Goal: Task Accomplishment & Management: Use online tool/utility

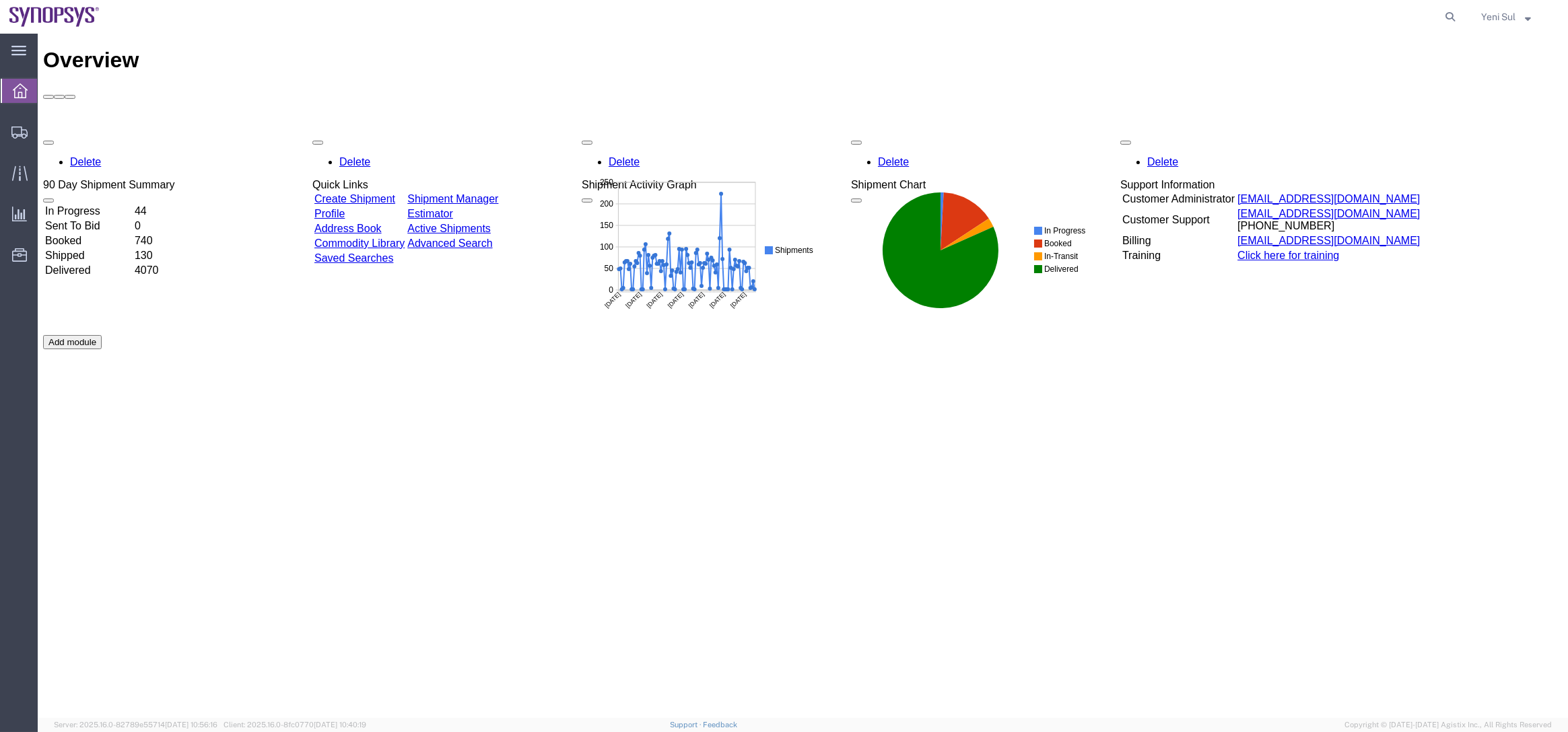
click at [730, 502] on div "Overview Delete 90 Day Shipment Summary In Progress 44 Sent To Bid 0 Booked 740…" at bounding box center [802, 390] width 1519 height 684
click at [0, 0] on span "Shipment Manager" at bounding box center [0, 0] width 0 height 0
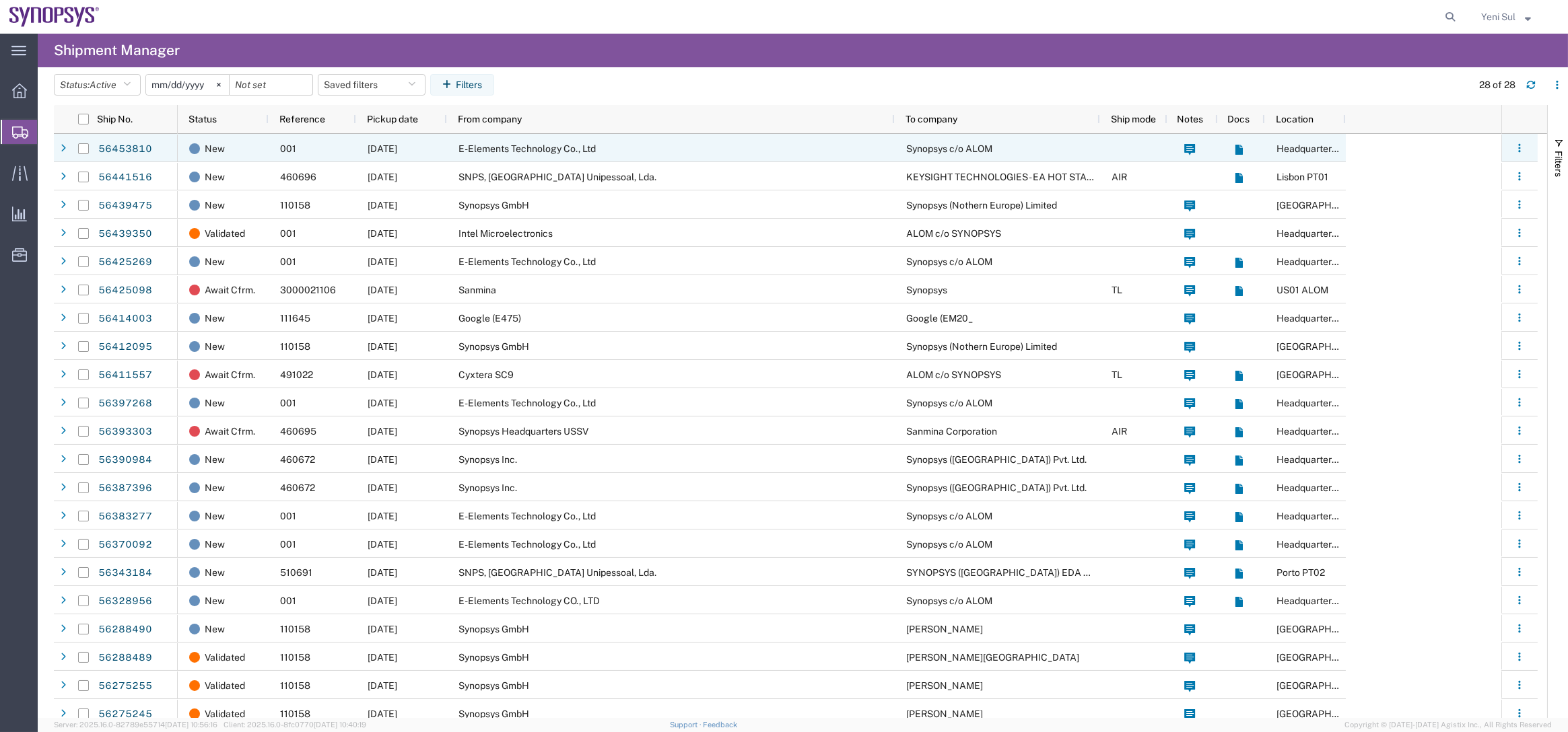
click at [488, 150] on span "E-Elements Technology Co., Ltd" at bounding box center [526, 149] width 137 height 11
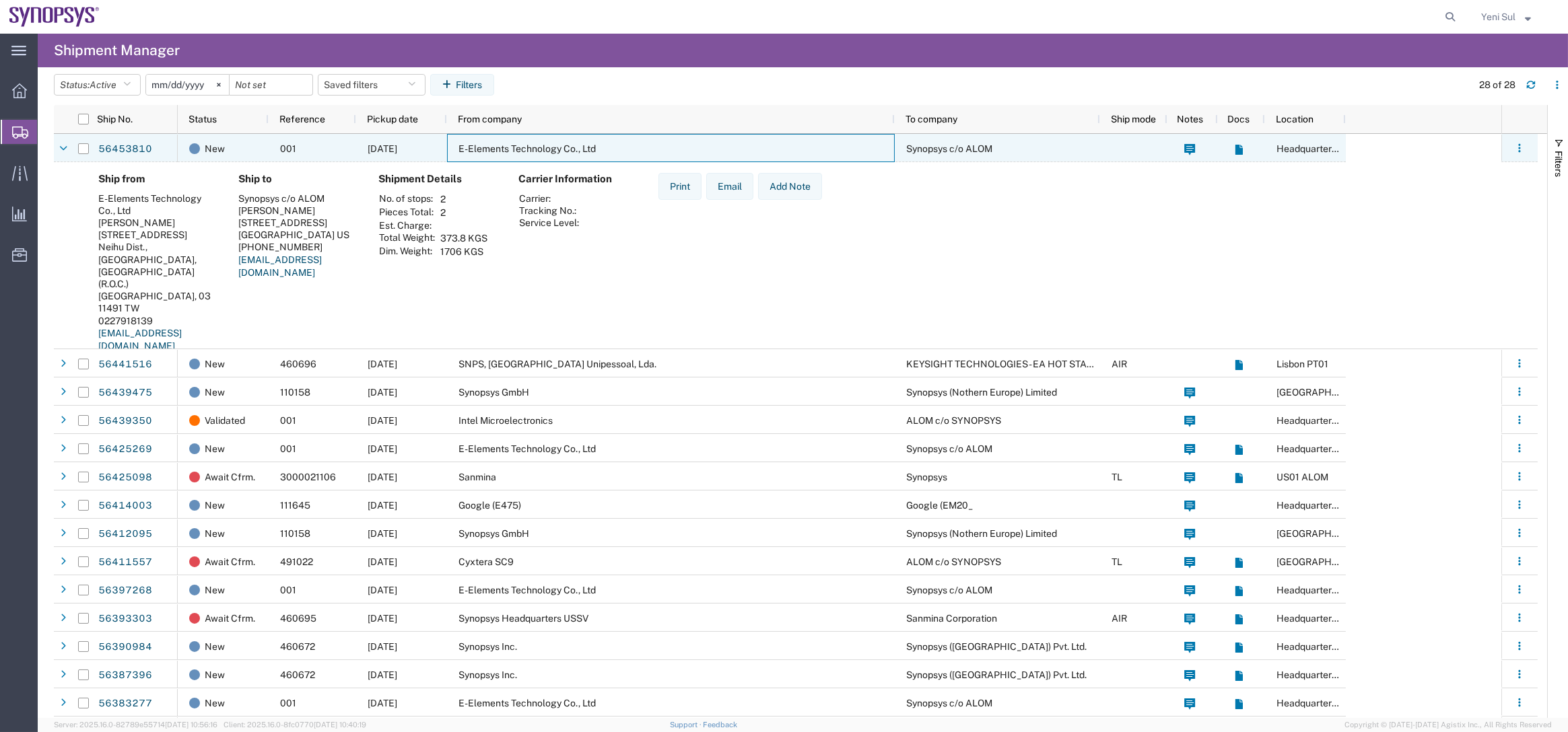
click at [491, 148] on span "E-Elements Technology Co., Ltd" at bounding box center [526, 149] width 137 height 11
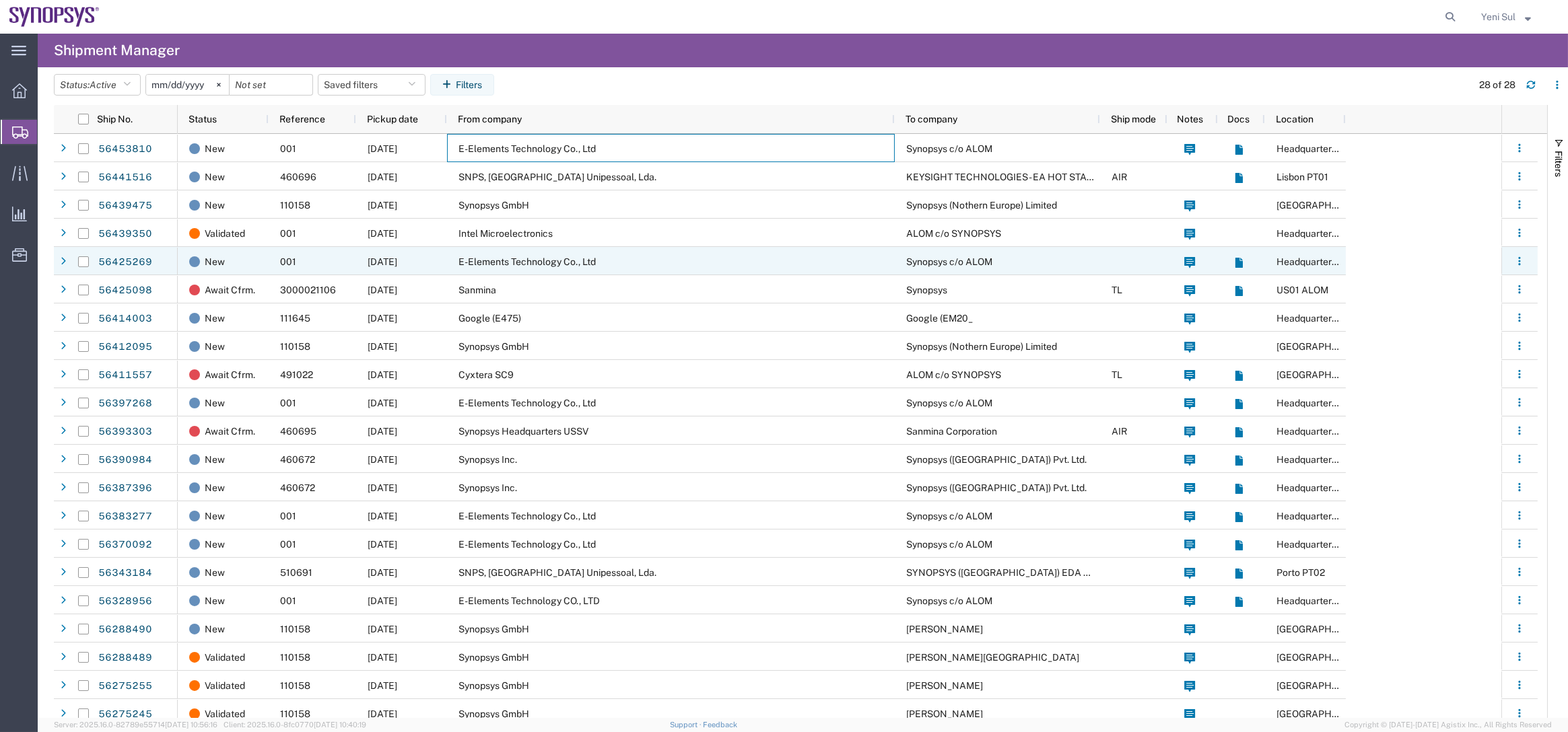
click at [519, 254] on div "E-Elements Technology Co., Ltd" at bounding box center [670, 261] width 447 height 28
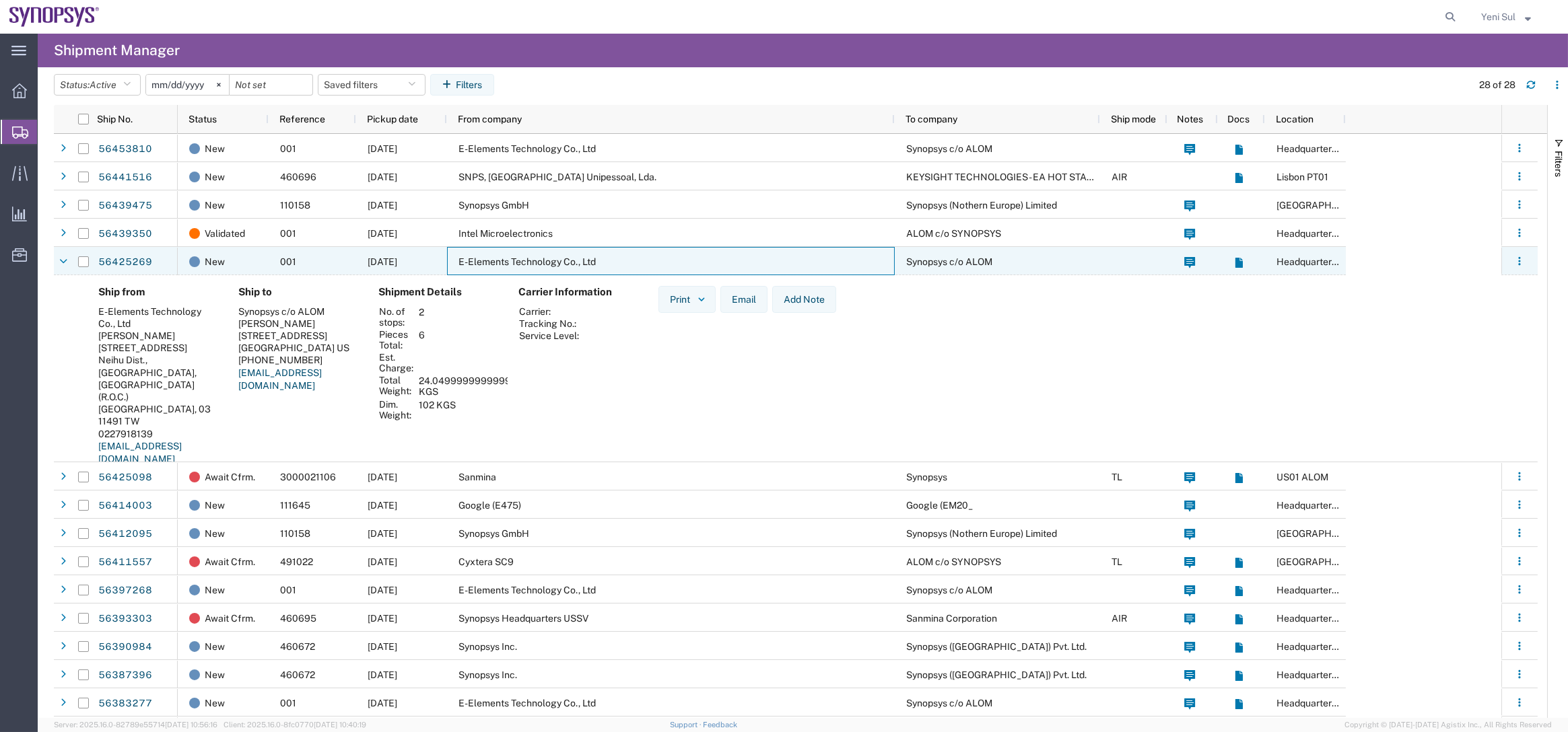
drag, startPoint x: 572, startPoint y: 257, endPoint x: 591, endPoint y: 269, distance: 22.5
click at [572, 257] on span "E-Elements Technology Co., Ltd" at bounding box center [526, 261] width 137 height 11
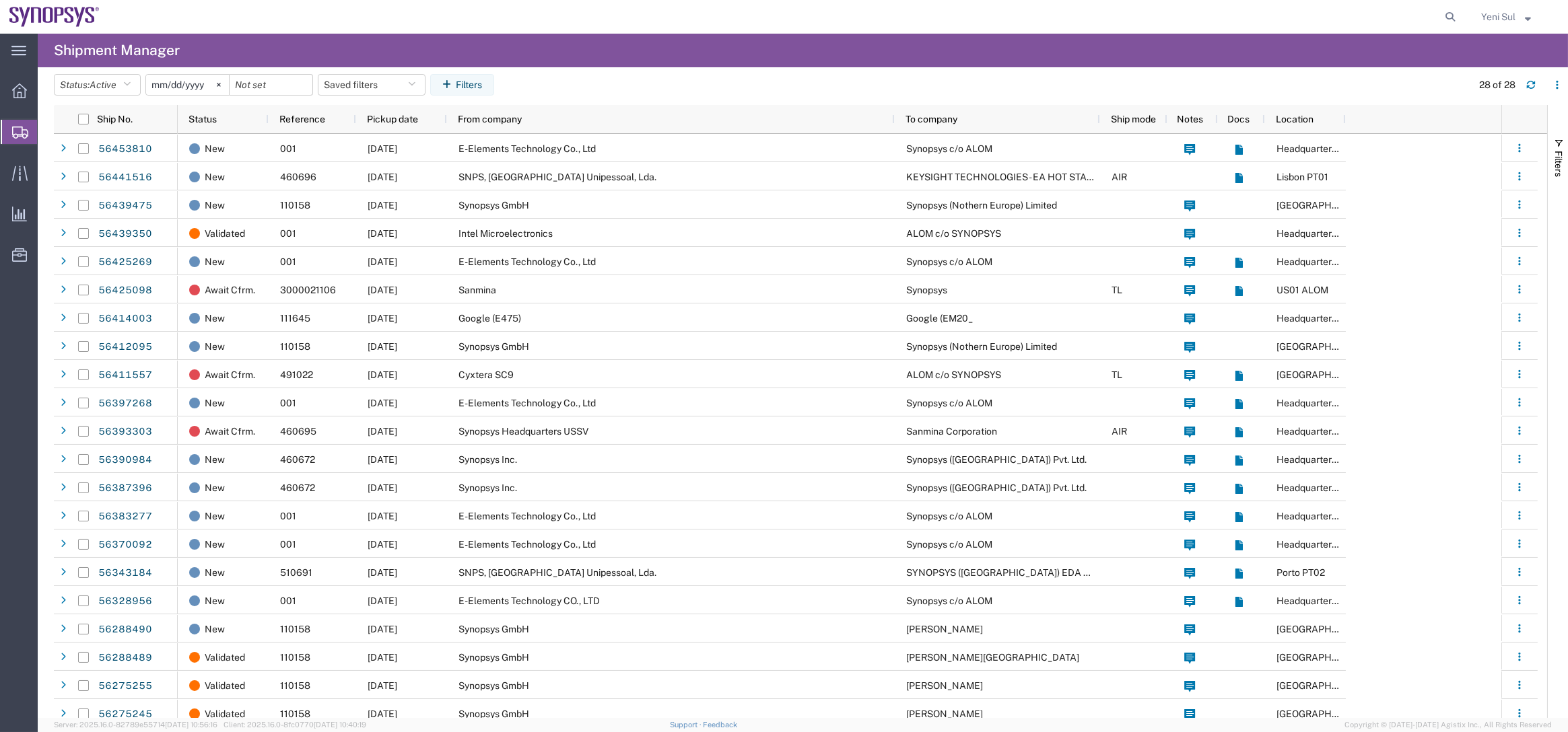
click at [20, 560] on div "main_menu Created with Sketch. Collapse Menu Overview Shipments Shipment Manage…" at bounding box center [19, 382] width 37 height 698
